Goal: Transaction & Acquisition: Purchase product/service

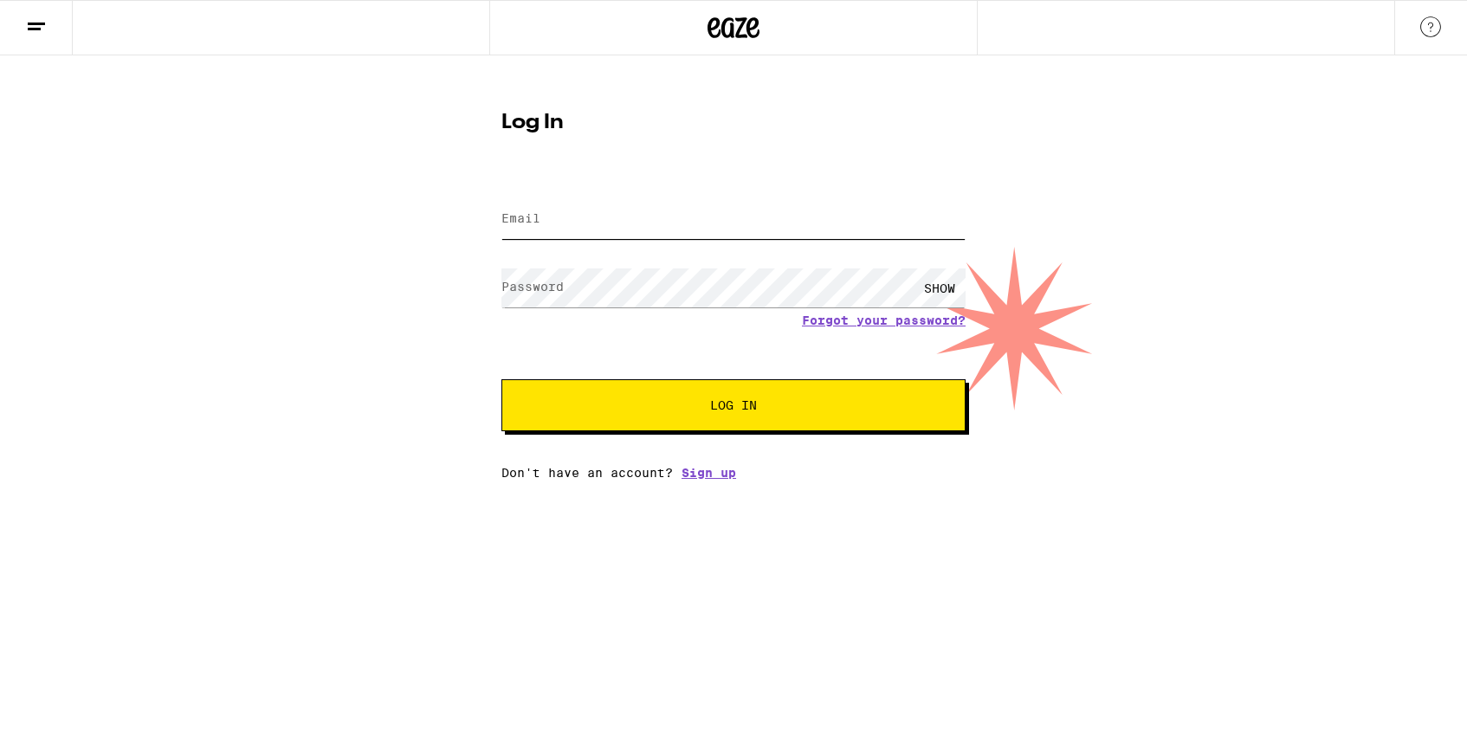
click at [822, 227] on input "Email" at bounding box center [734, 219] width 464 height 39
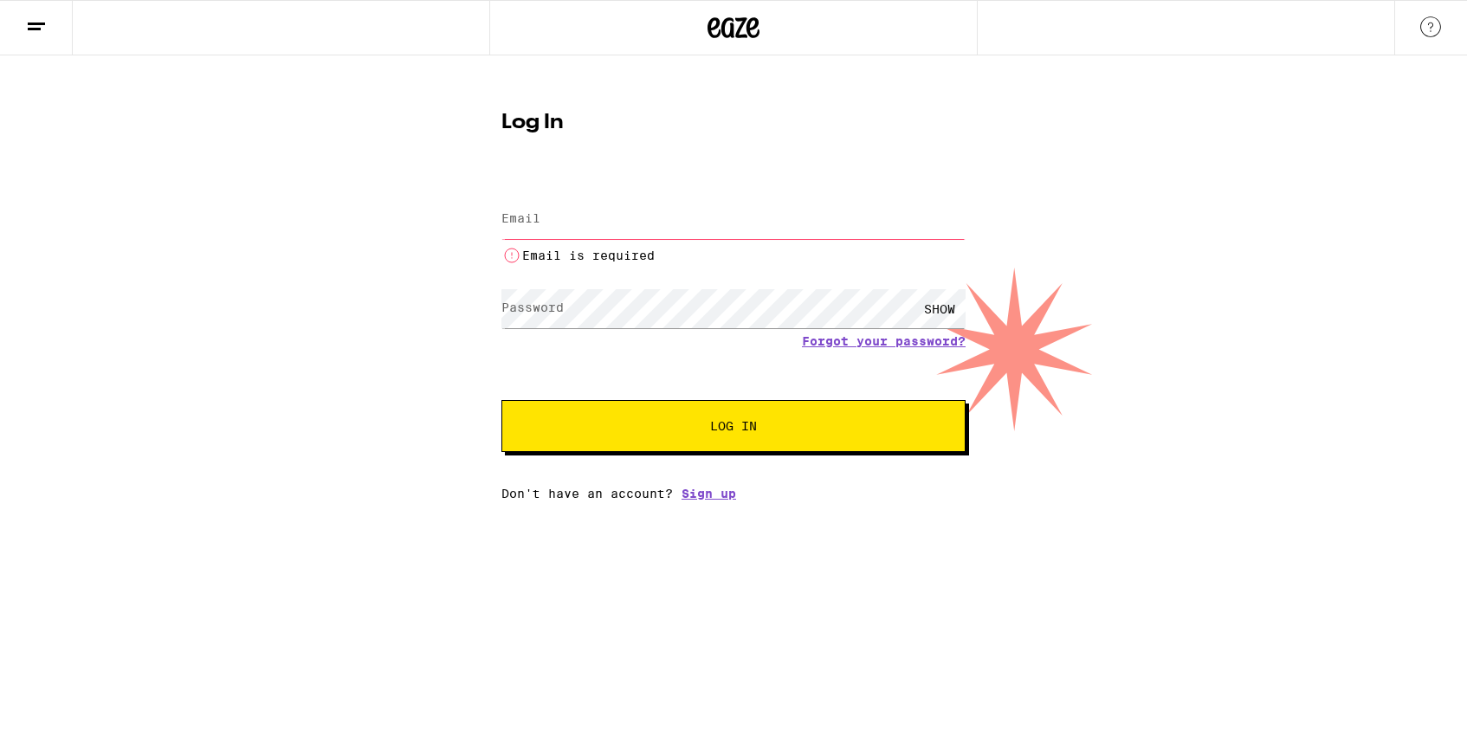
click at [607, 218] on input "Email" at bounding box center [734, 219] width 464 height 39
type input "[EMAIL_ADDRESS][PERSON_NAME][DOMAIN_NAME]"
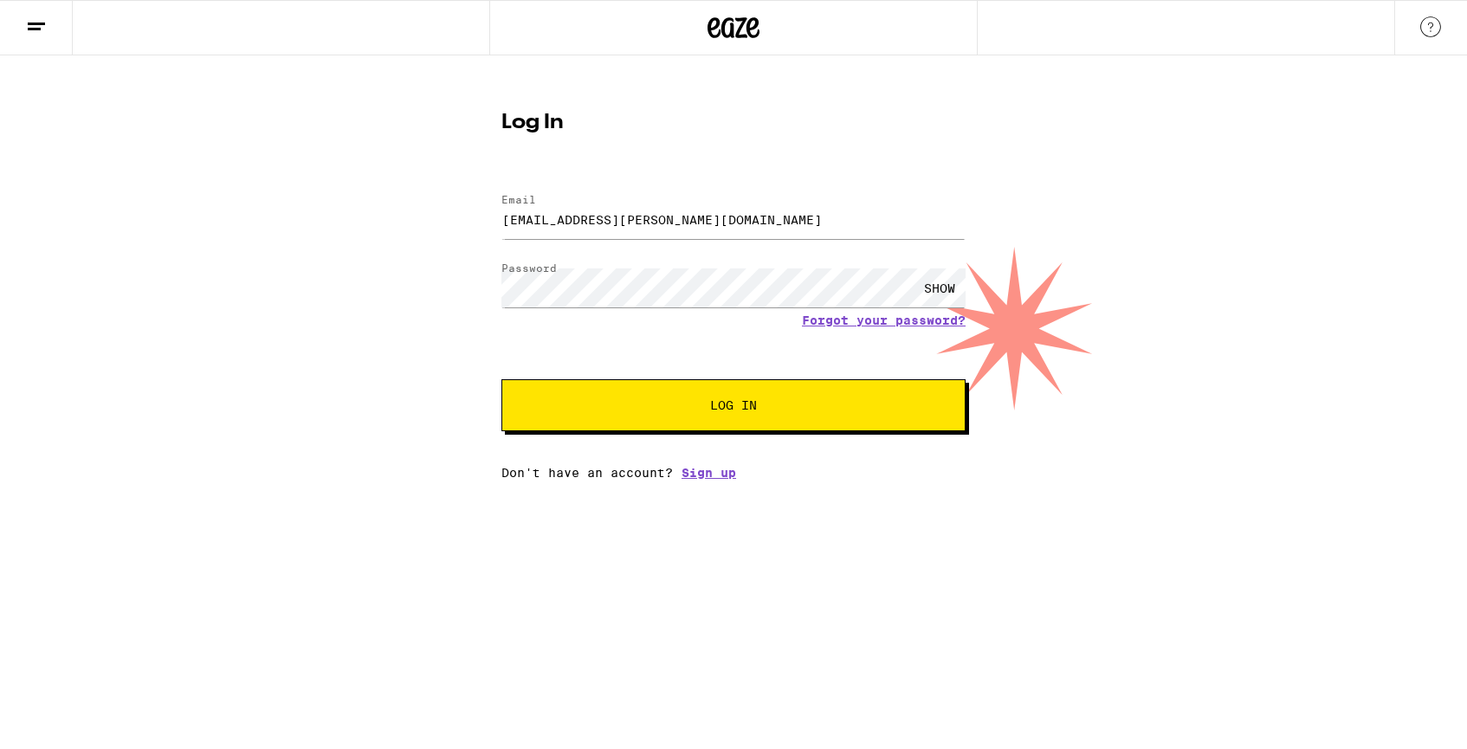
click at [621, 406] on span "Log In" at bounding box center [734, 405] width 324 height 12
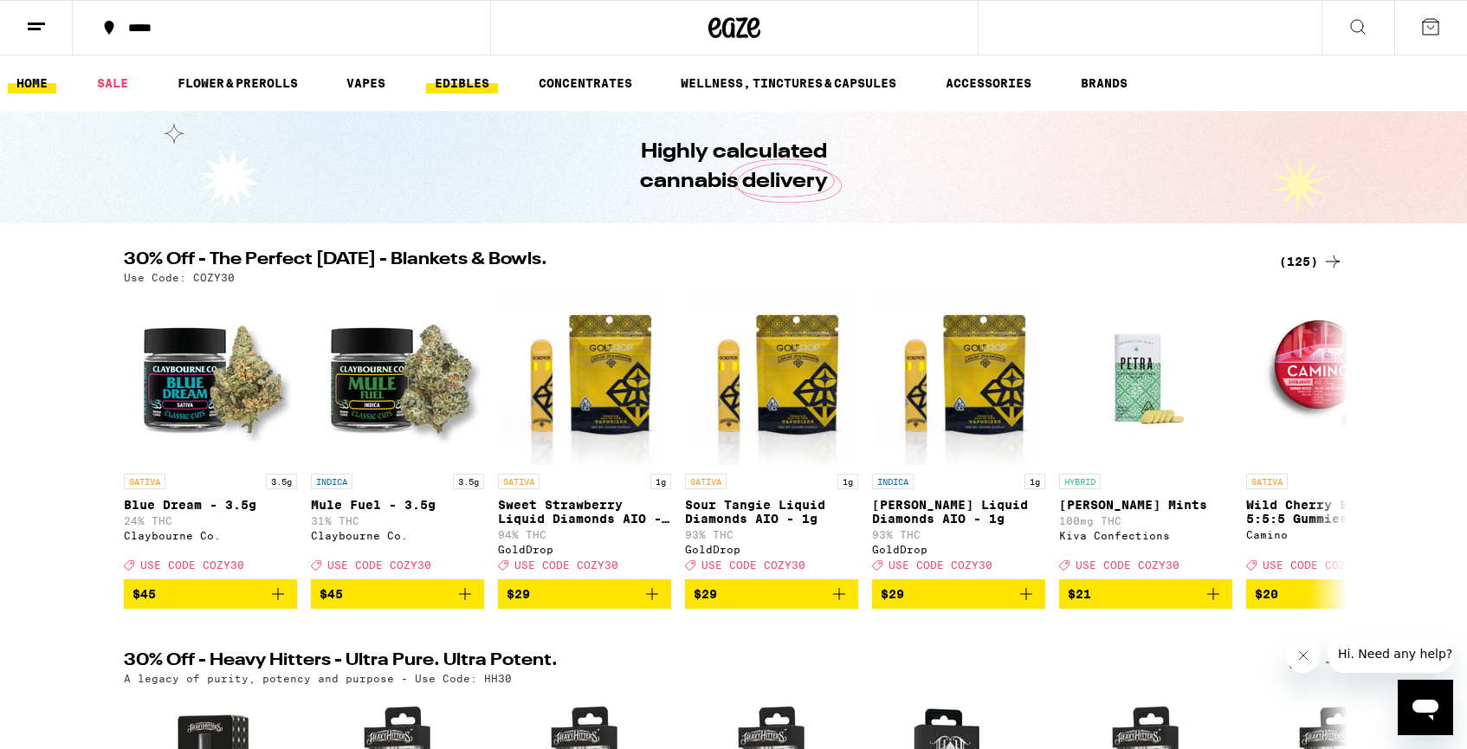
click at [474, 92] on link "EDIBLES" at bounding box center [462, 83] width 72 height 21
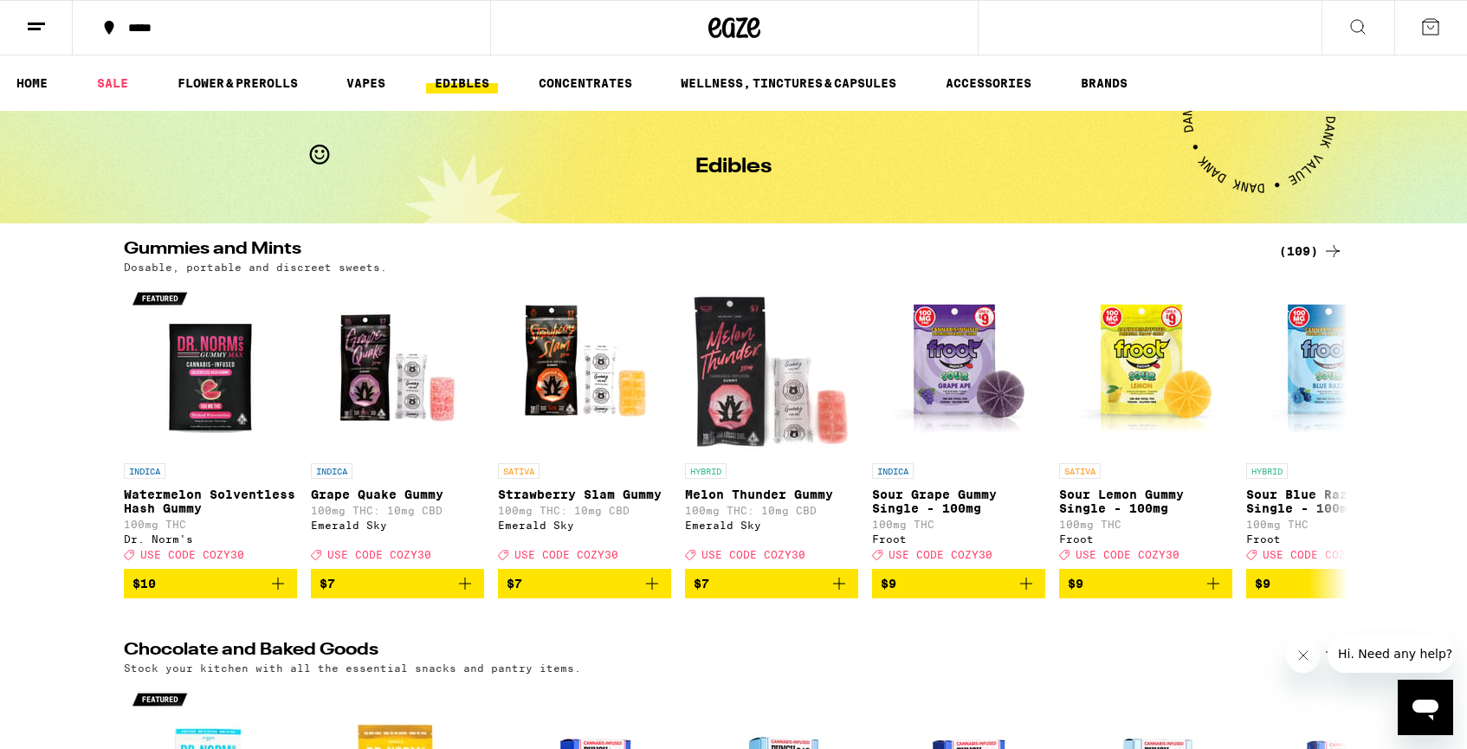
click at [1061, 30] on div "*****" at bounding box center [733, 27] width 1467 height 55
click at [1331, 28] on button at bounding box center [1358, 28] width 73 height 55
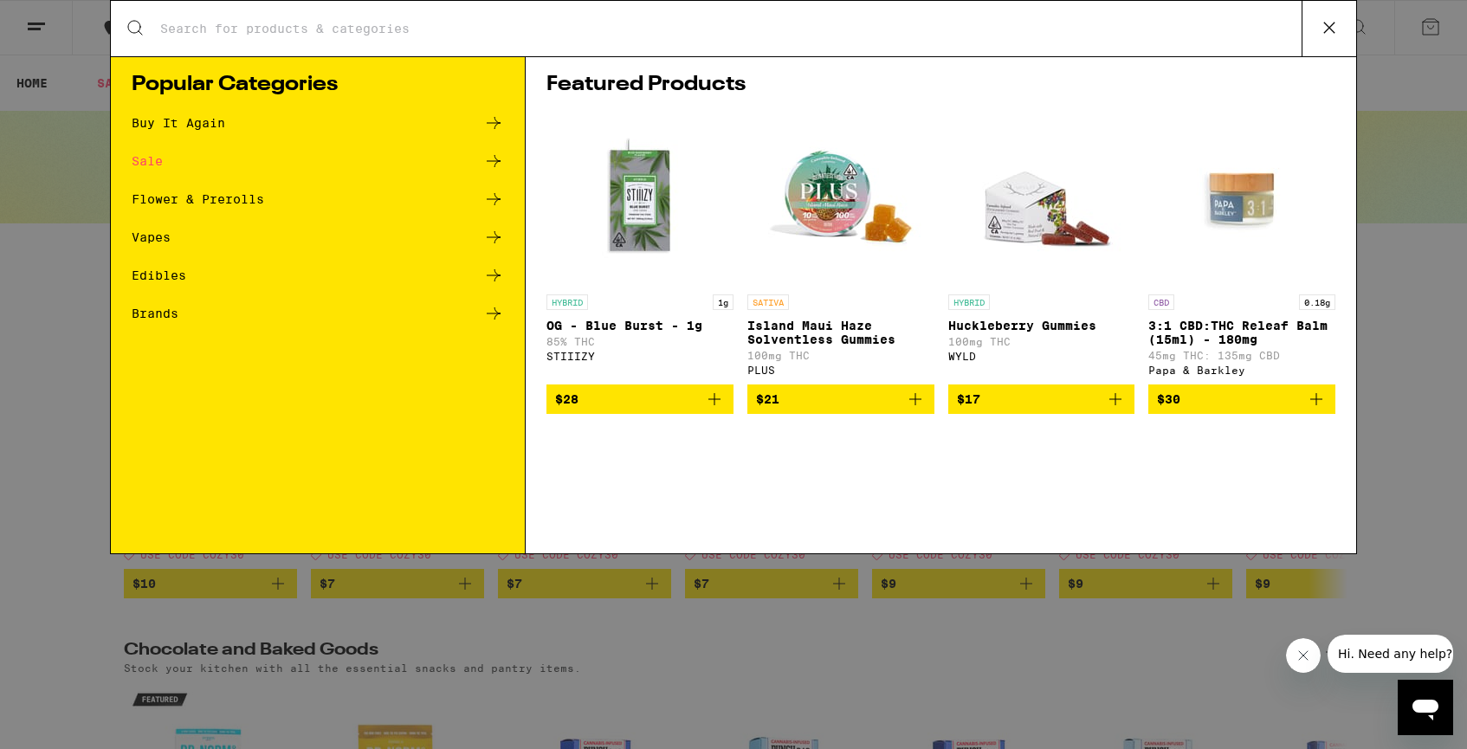
click at [532, 41] on div "Search for Products" at bounding box center [734, 28] width 1246 height 55
click at [495, 36] on input "Search for Products" at bounding box center [730, 29] width 1142 height 16
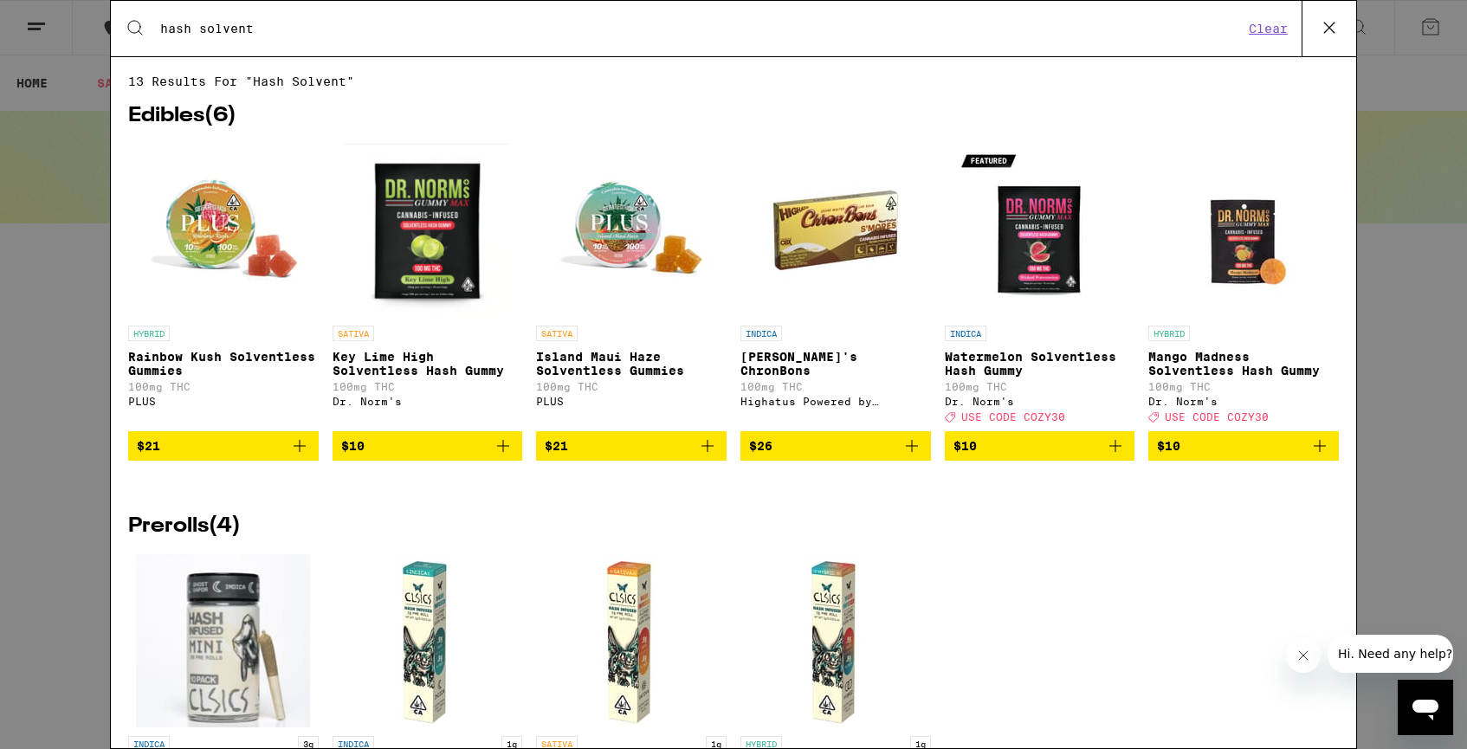
type input "hash solvent"
click at [216, 117] on h2 "Edibles ( 6 )" at bounding box center [733, 116] width 1211 height 21
click at [1039, 273] on img "Open page for Watermelon Solventless Hash Gummy from Dr. Norm's" at bounding box center [1039, 230] width 173 height 173
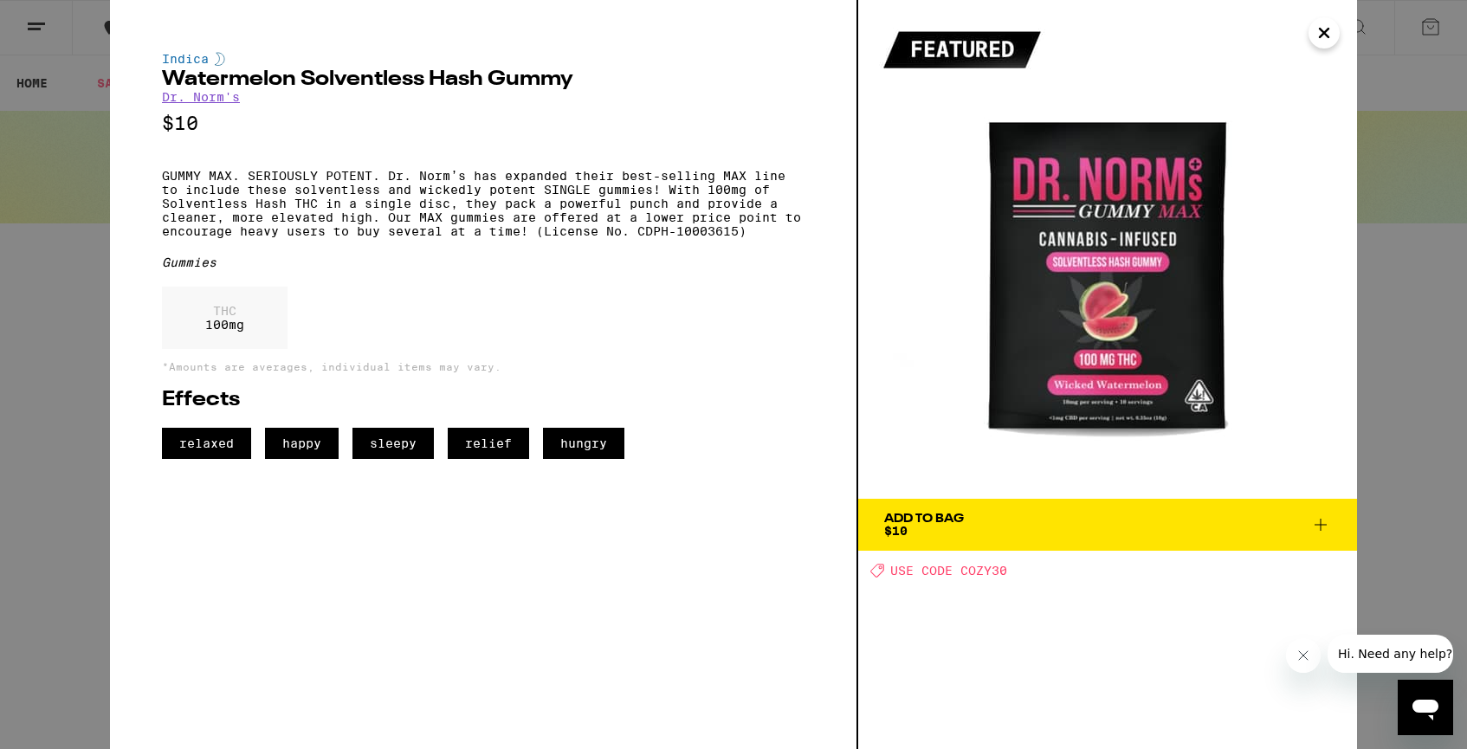
click at [1429, 355] on div "Indica Watermelon Solventless Hash Gummy Dr. Norm's $10 GUMMY MAX. SERIOUSLY PO…" at bounding box center [733, 374] width 1467 height 749
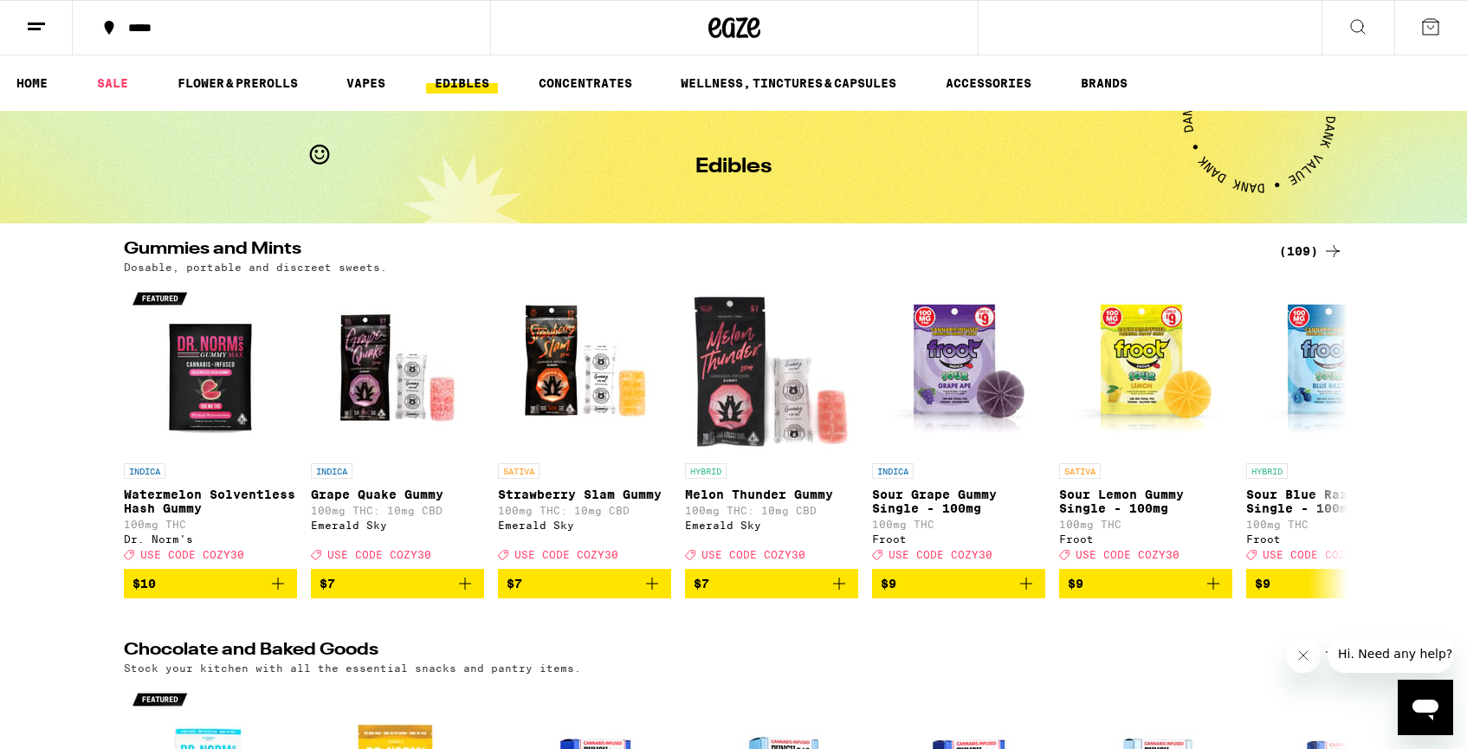
click at [1364, 35] on icon at bounding box center [1358, 26] width 21 height 21
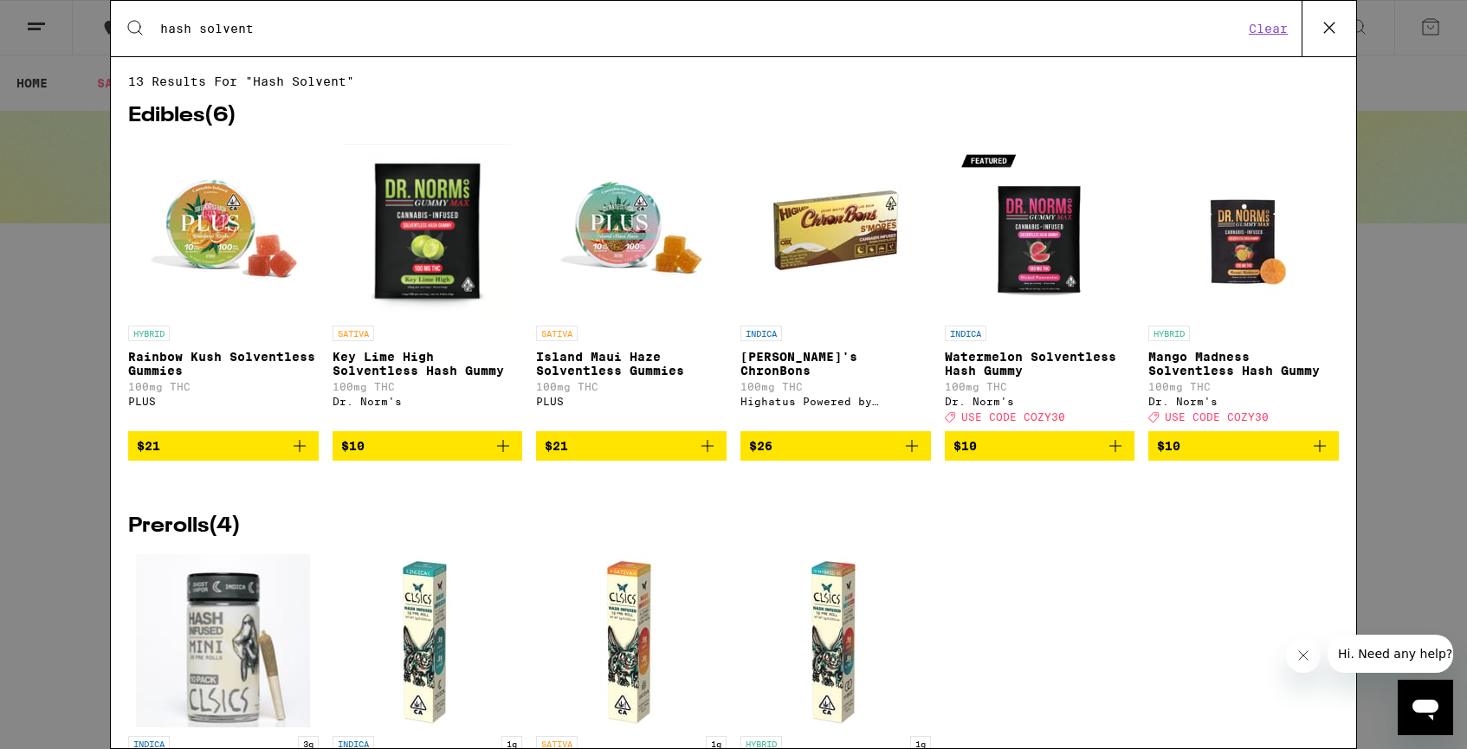
click at [627, 45] on div "Search for Products hash solvent Clear" at bounding box center [734, 28] width 1246 height 55
click at [227, 33] on input "hash solvent" at bounding box center [701, 29] width 1084 height 16
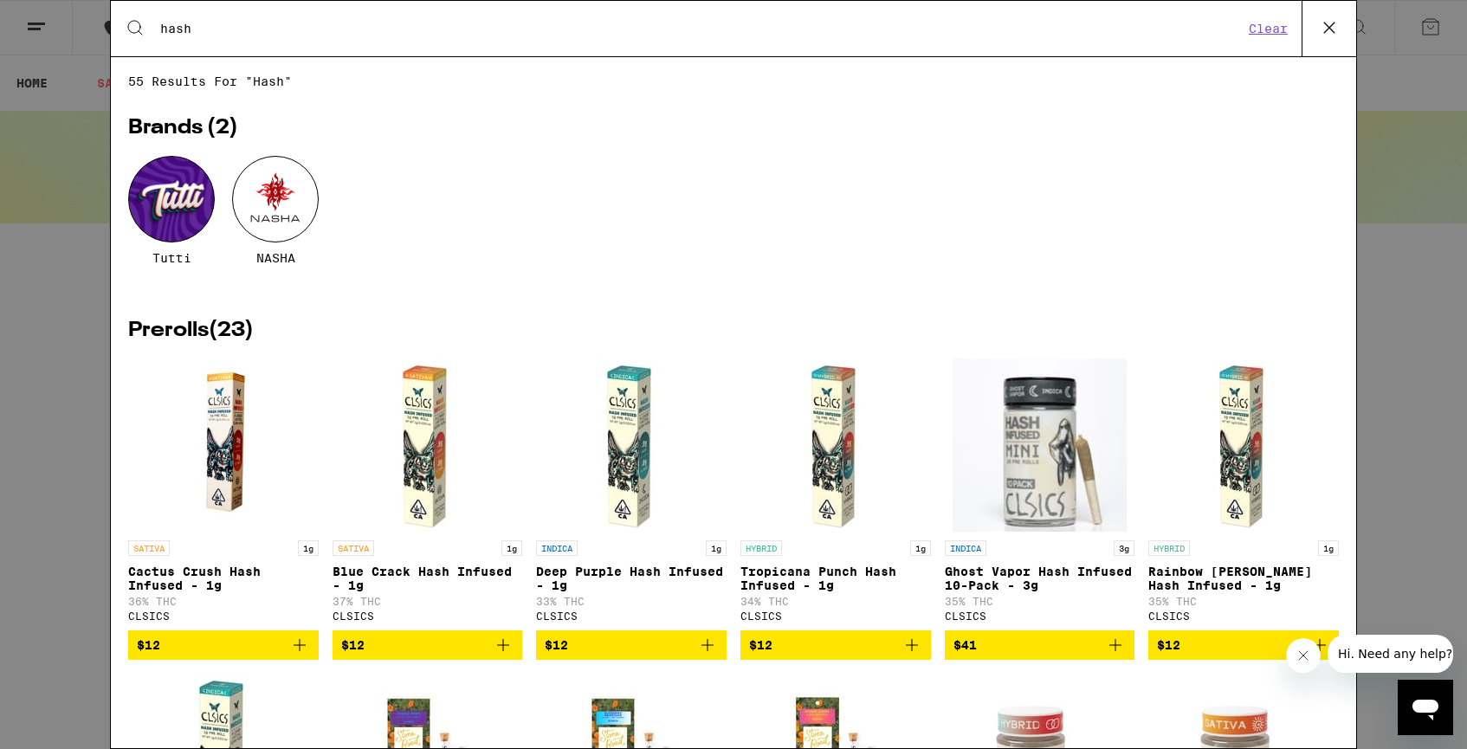
type input "hash"
click at [489, 269] on div "Tutti NASHA" at bounding box center [733, 223] width 1211 height 135
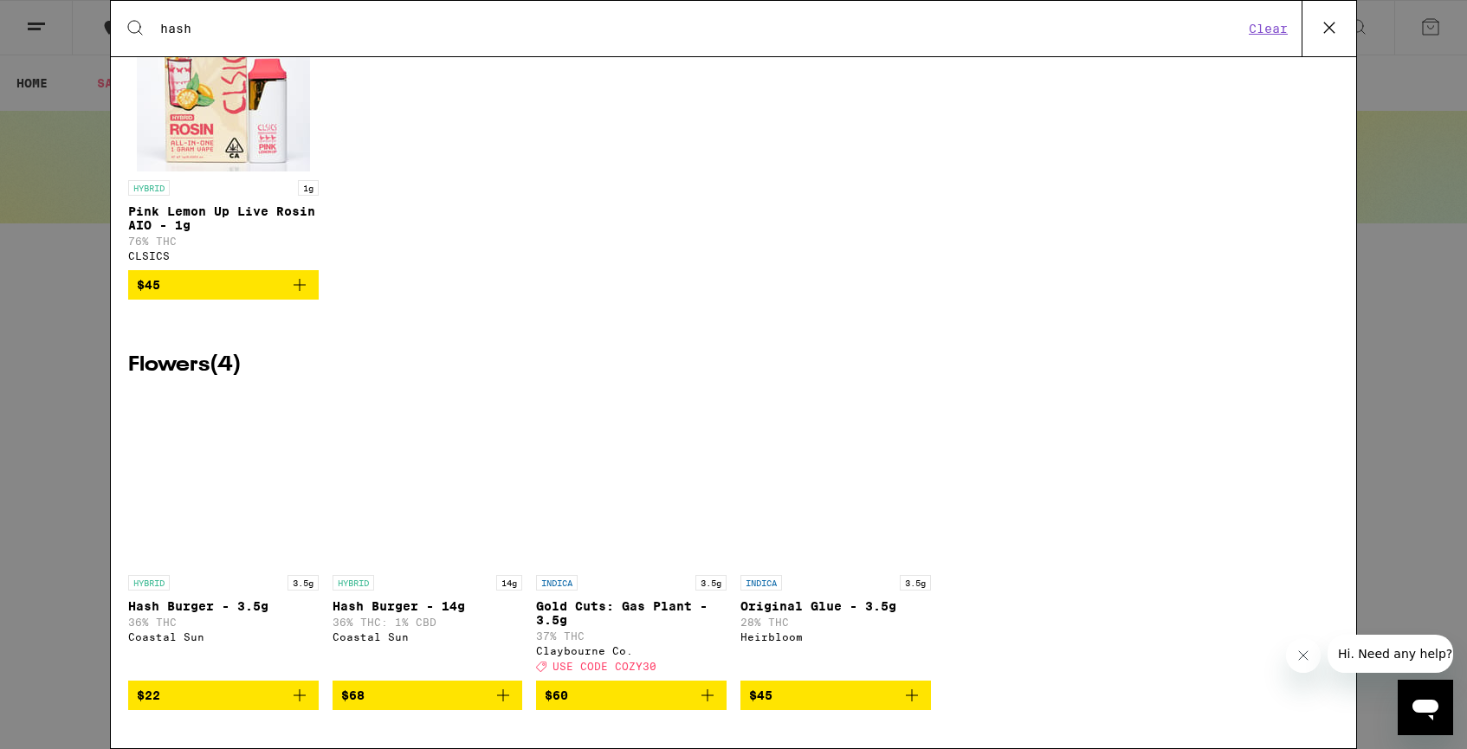
scroll to position [3025, 0]
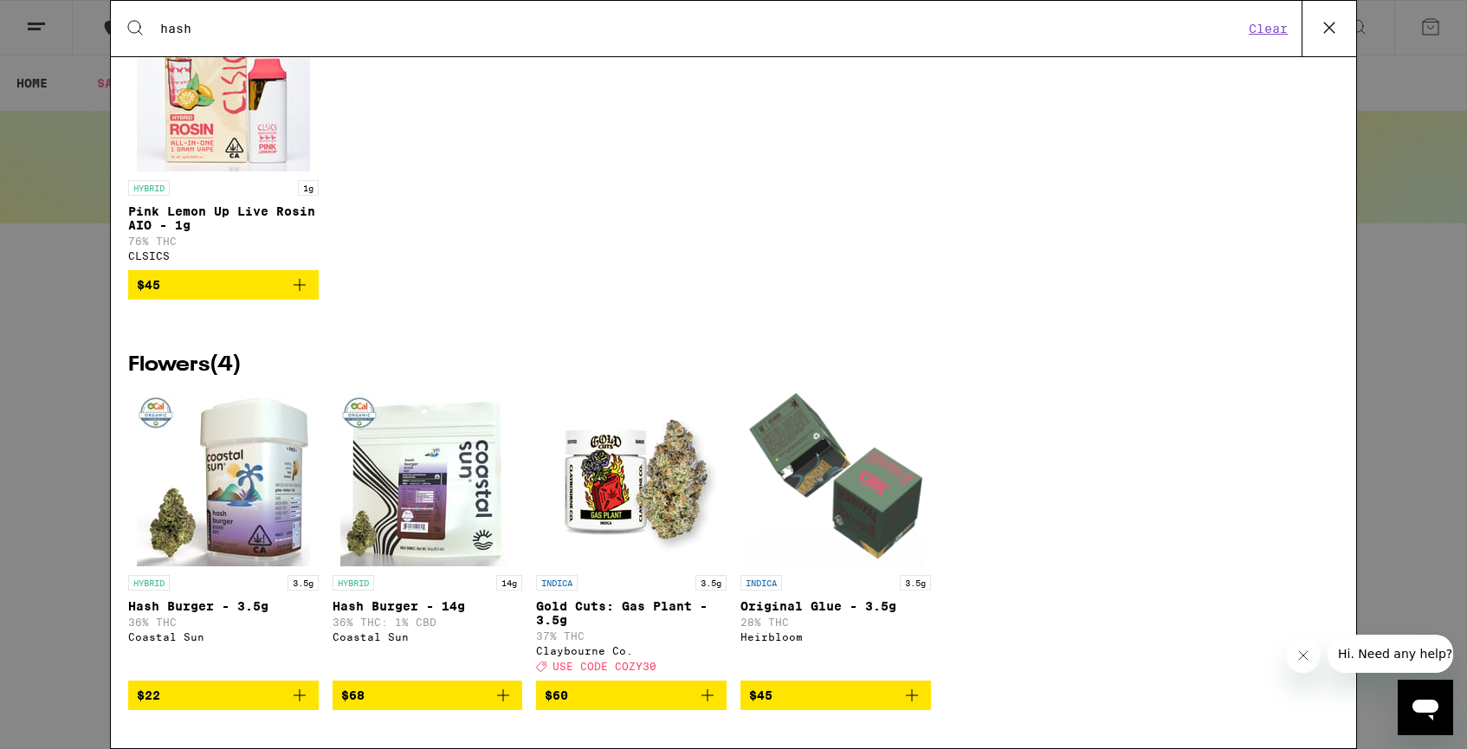
click at [1436, 377] on div "Search for Products hash Clear 55 results for "hash" Brands ( 2 ) Tutti NASHA P…" at bounding box center [733, 374] width 1467 height 749
